Goal: Task Accomplishment & Management: Use online tool/utility

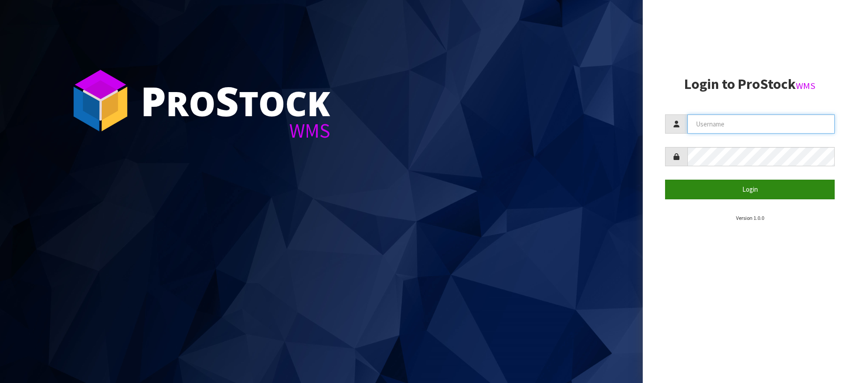
type input "[PERSON_NAME][EMAIL_ADDRESS][DOMAIN_NAME]"
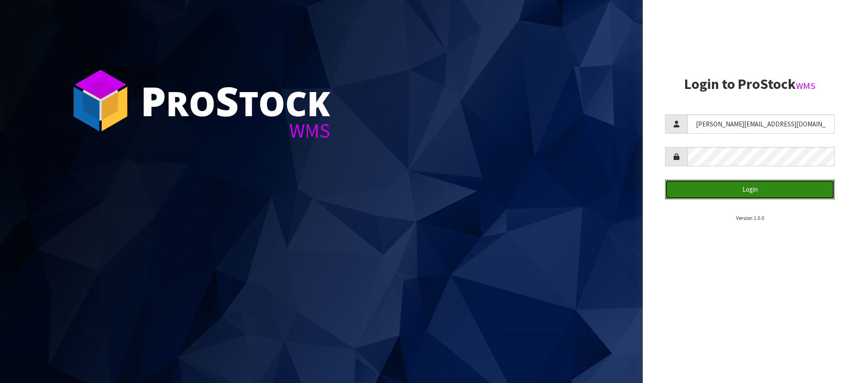
click at [783, 186] on button "Login" at bounding box center [750, 189] width 170 height 19
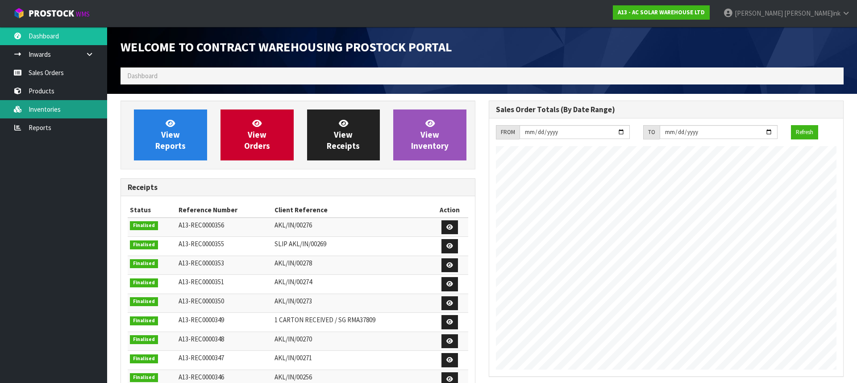
scroll to position [524, 368]
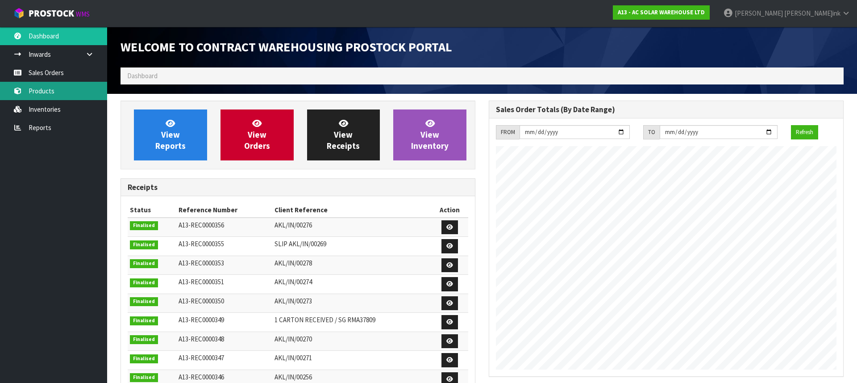
click at [54, 88] on link "Products" at bounding box center [53, 91] width 107 height 18
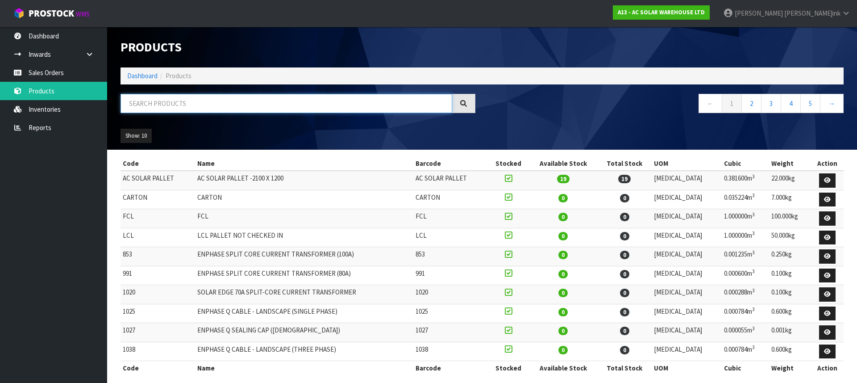
click at [151, 104] on input "text" at bounding box center [287, 103] width 332 height 19
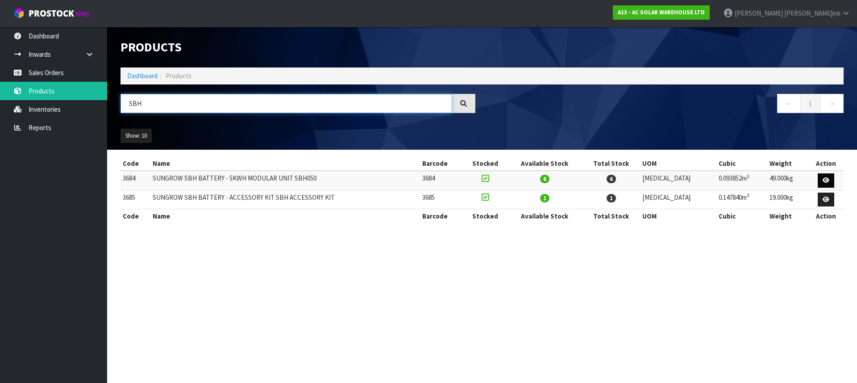
type input "SBH"
click at [826, 180] on icon at bounding box center [826, 180] width 7 height 6
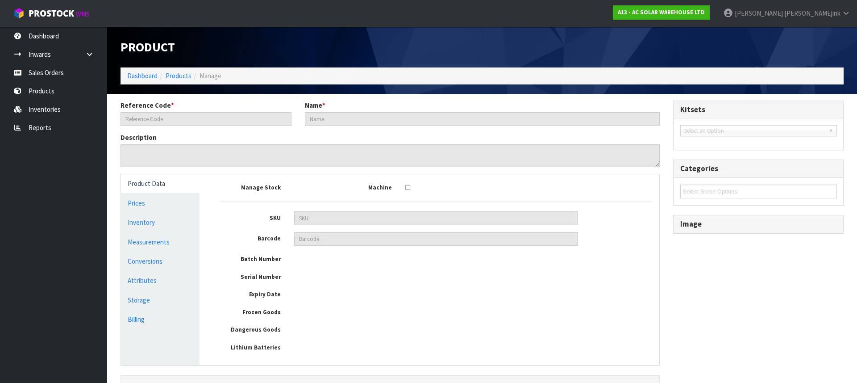
type input "3684"
type input "SUNGROW SBH BATTERY - 5KWH MODULAR UNIT SBH050"
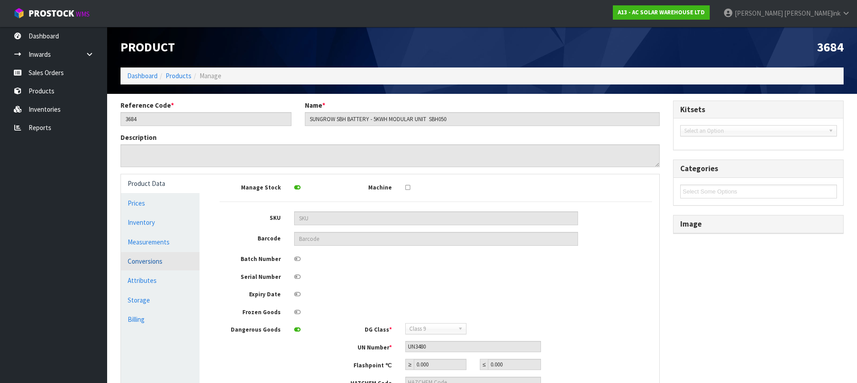
click at [132, 257] on link "Conversions" at bounding box center [160, 261] width 79 height 18
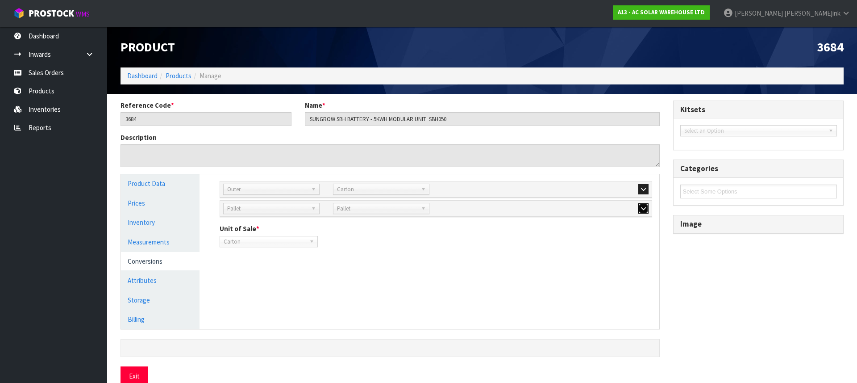
click at [647, 209] on button "button" at bounding box center [644, 208] width 10 height 11
